Goal: Check status: Check status

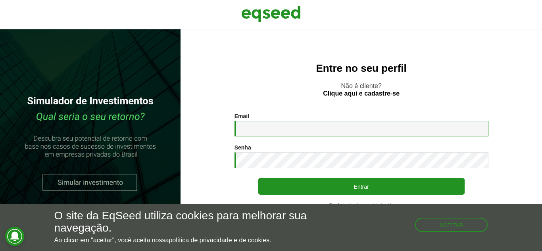
click at [246, 129] on input "Email *" at bounding box center [362, 128] width 254 height 15
type input "**********"
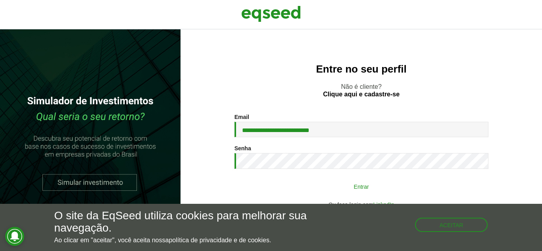
click at [332, 183] on button "Entrar" at bounding box center [361, 186] width 206 height 15
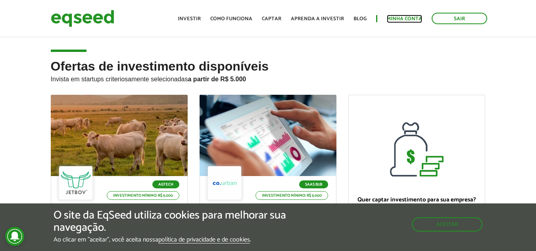
click at [398, 20] on link "Minha conta" at bounding box center [404, 18] width 35 height 5
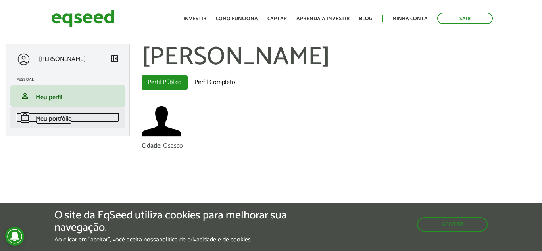
click at [79, 113] on link "work Meu portfólio" at bounding box center [67, 118] width 103 height 10
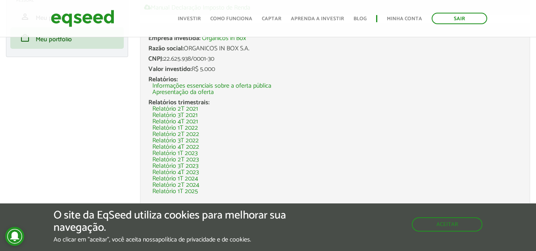
scroll to position [119, 0]
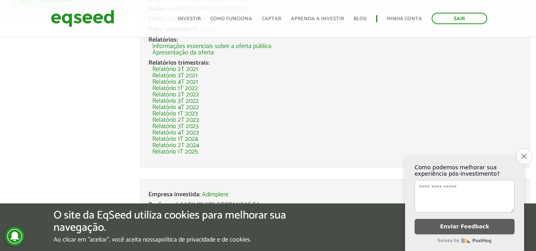
click at [523, 154] on icon "Close survey" at bounding box center [523, 156] width 5 height 5
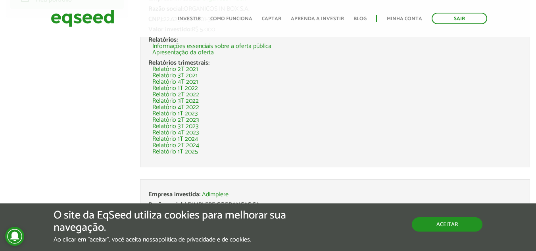
click at [444, 219] on div "Aceitar" at bounding box center [447, 221] width 71 height 22
click at [444, 219] on button "Aceitar" at bounding box center [447, 223] width 69 height 13
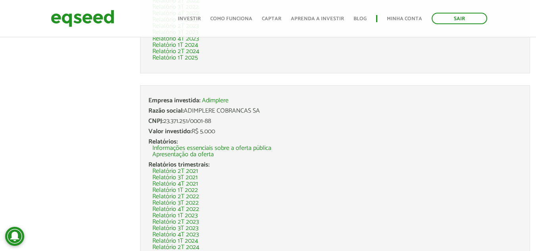
scroll to position [134, 0]
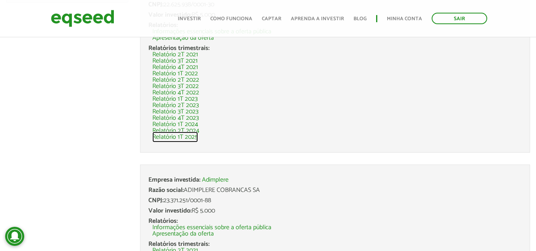
click at [185, 137] on link "Relatório 1T 2025" at bounding box center [175, 137] width 46 height 6
